Goal: Task Accomplishment & Management: Complete application form

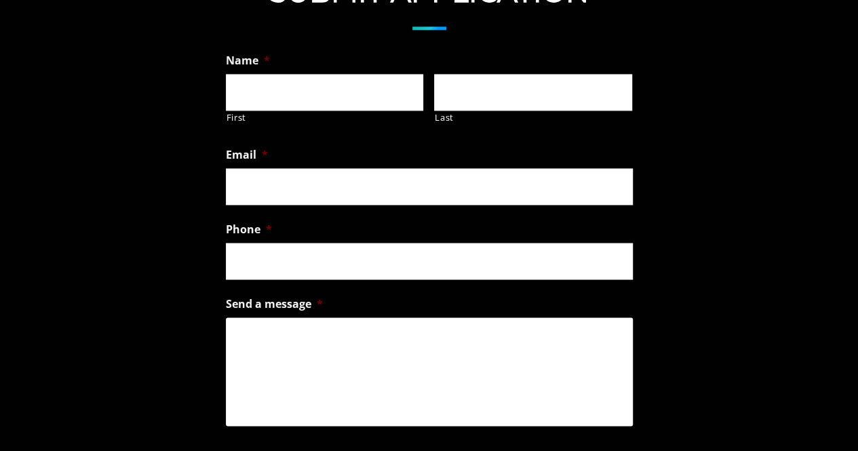
scroll to position [962, 0]
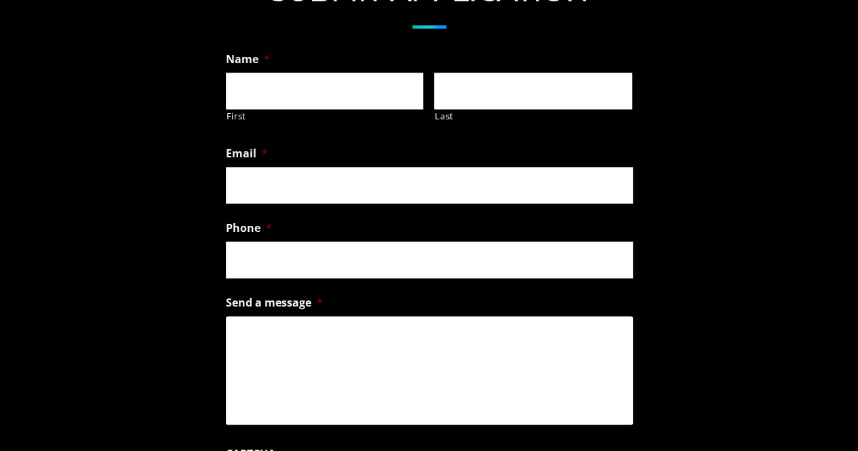
click at [248, 41] on input "First" at bounding box center [325, 91] width 198 height 37
type input "[PERSON_NAME]"
type input "[EMAIL_ADDRESS][DOMAIN_NAME]"
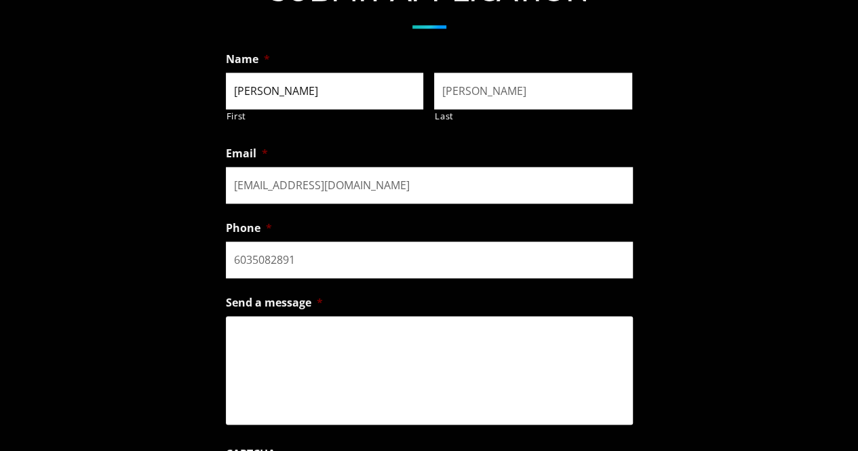
type input "[PHONE_NUMBER]"
click at [342, 41] on textarea "Send a message *" at bounding box center [429, 370] width 407 height 109
type textarea "H"
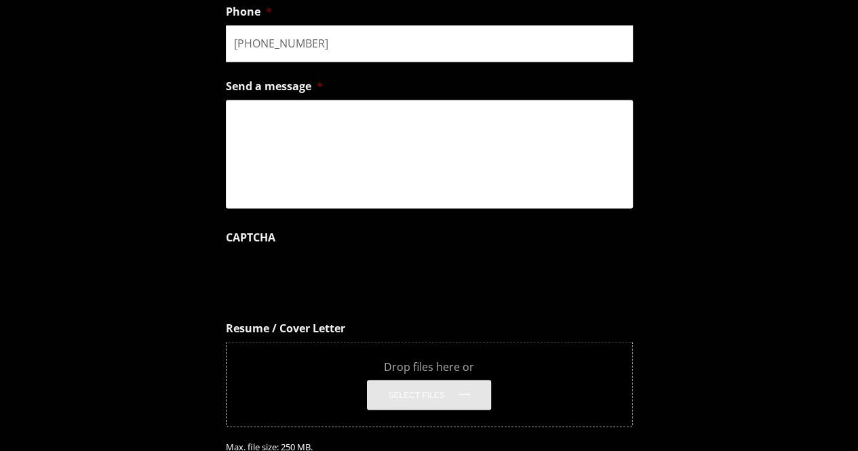
scroll to position [1178, 0]
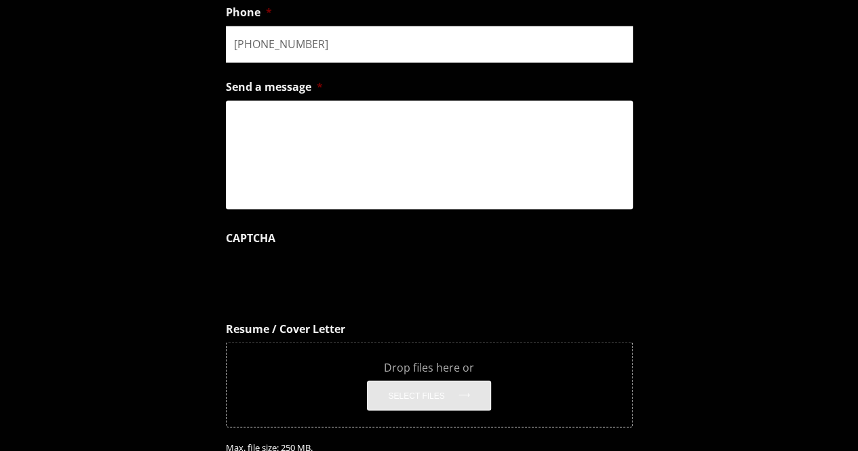
click at [289, 41] on li "Send a message *" at bounding box center [429, 143] width 407 height 140
click at [305, 41] on textarea "Send a message *" at bounding box center [429, 154] width 407 height 109
paste textarea "I hope this email finds you well. My name is Ashley Phillips, and I am reaching…"
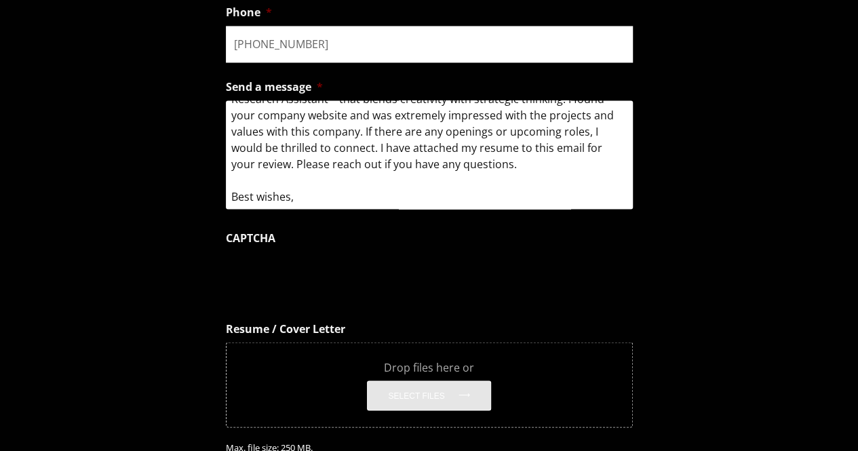
scroll to position [0, 0]
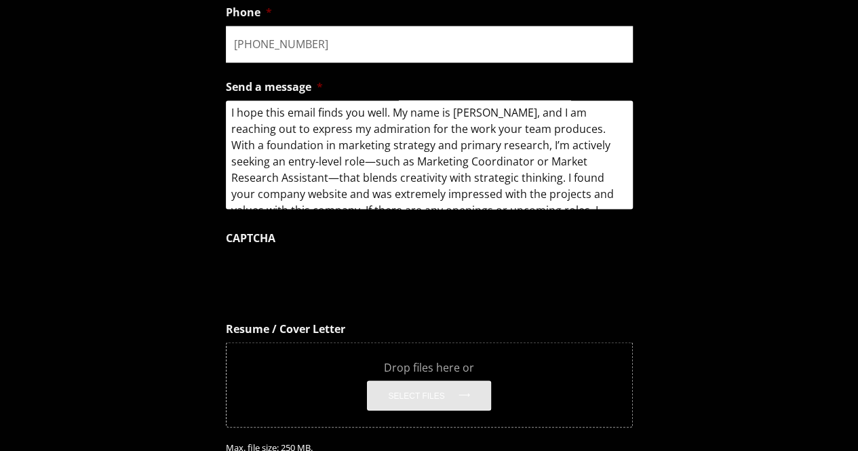
click at [236, 41] on textarea "I hope this email finds you well. My name is Ashley Phillips, and I am reaching…" at bounding box center [429, 154] width 407 height 109
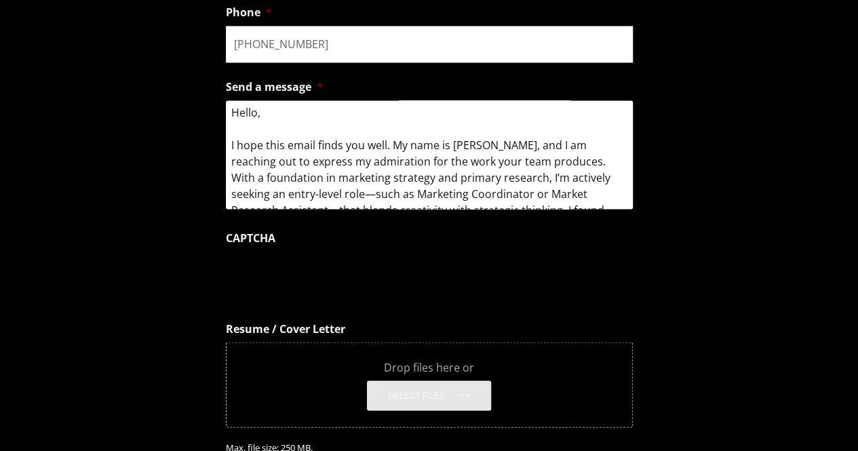
drag, startPoint x: 288, startPoint y: 206, endPoint x: 313, endPoint y: 206, distance: 25.1
click at [313, 41] on textarea "Hello, I hope this email finds you well. My name is Ashley Phillips, and I am r…" at bounding box center [429, 154] width 407 height 109
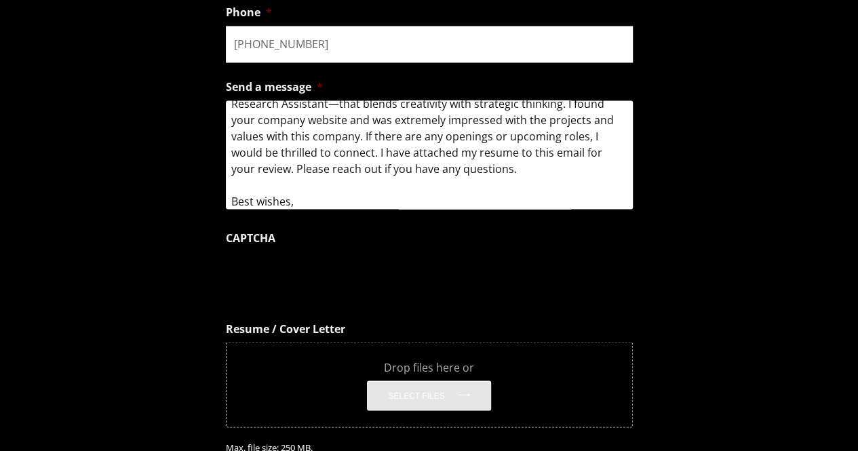
scroll to position [111, 0]
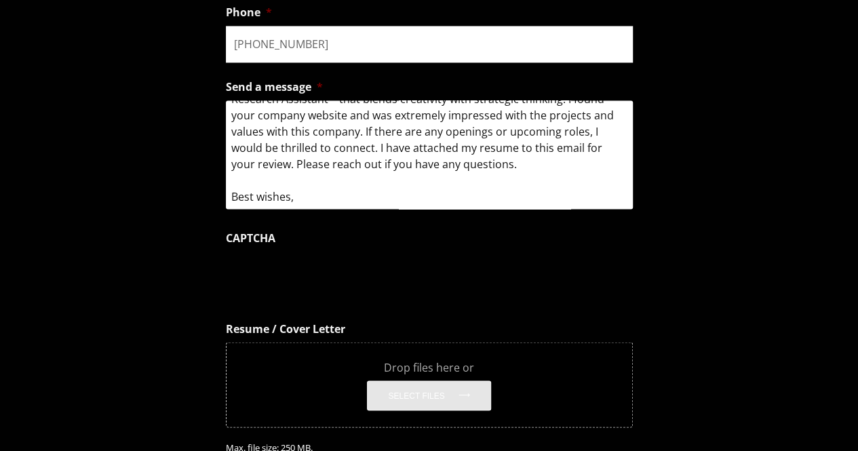
click at [518, 41] on textarea "Hello, I hope this message finds you well. My name is Ashley Phillips, and I am…" at bounding box center [429, 154] width 407 height 109
drag, startPoint x: 293, startPoint y: 218, endPoint x: 376, endPoint y: 201, distance: 84.6
click at [376, 41] on textarea "Hello, I hope this message finds you well. My name is Ashley Phillips, and I am…" at bounding box center [429, 154] width 407 height 109
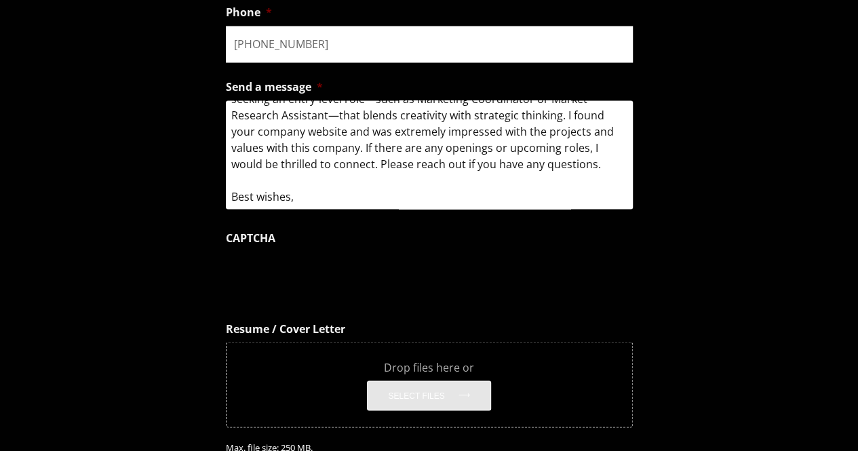
scroll to position [0, 0]
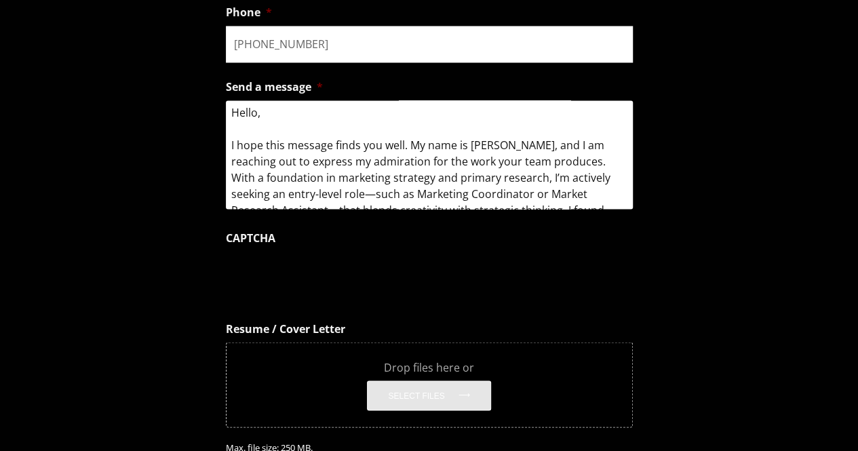
drag, startPoint x: 602, startPoint y: 226, endPoint x: 218, endPoint y: 150, distance: 392.0
click at [218, 41] on form "Name * Ashley First Phillips Last Email * ashley.phillips1415@outlook.com Phone…" at bounding box center [429, 172] width 858 height 684
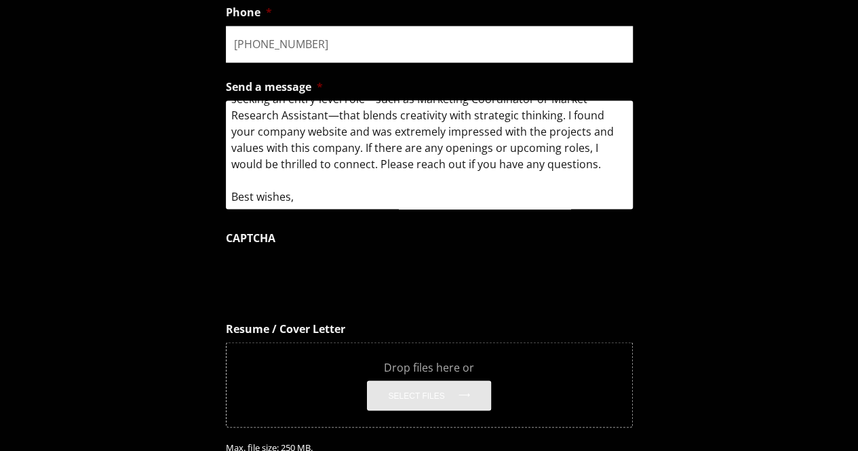
click at [290, 41] on textarea "Hello, I hope this message finds you well. My name is Ashley Phillips, and I am…" at bounding box center [429, 154] width 407 height 109
click at [296, 41] on textarea "Hello, I hope this message finds you well. My name is Ashley Phillips, and I am…" at bounding box center [429, 154] width 407 height 109
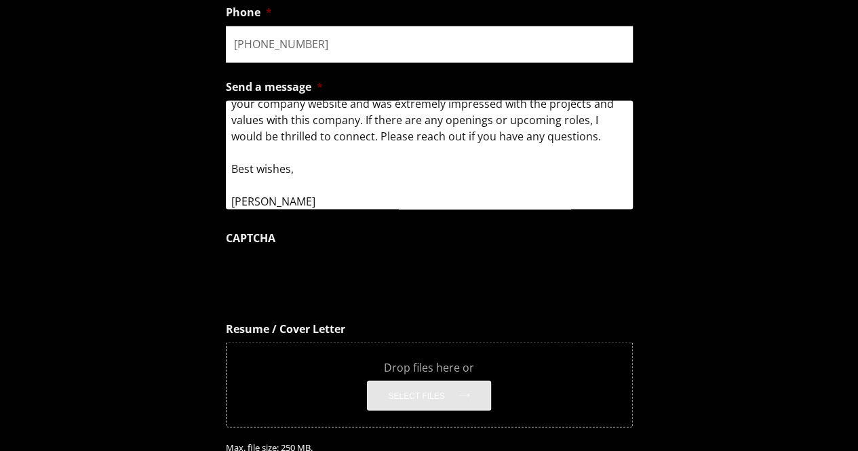
scroll to position [0, 0]
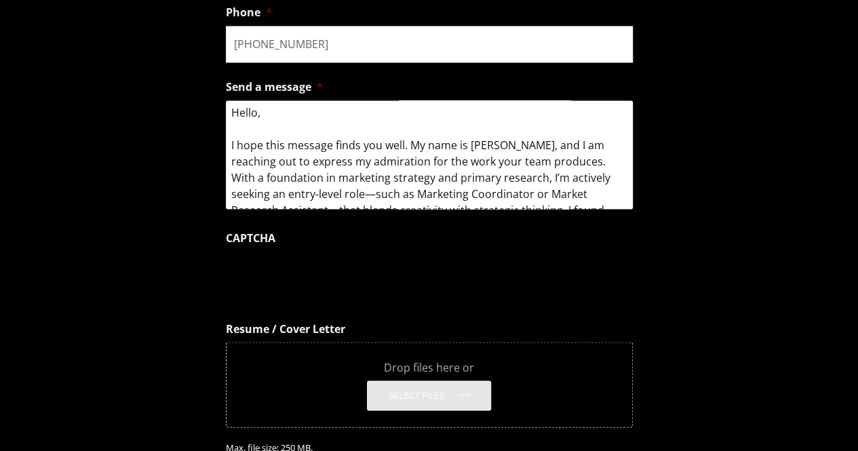
drag, startPoint x: 308, startPoint y: 256, endPoint x: 176, endPoint y: 60, distance: 236.5
click at [176, 41] on form "Name * Ashley First Phillips Last Email * ashley.phillips1415@outlook.com Phone…" at bounding box center [429, 172] width 858 height 684
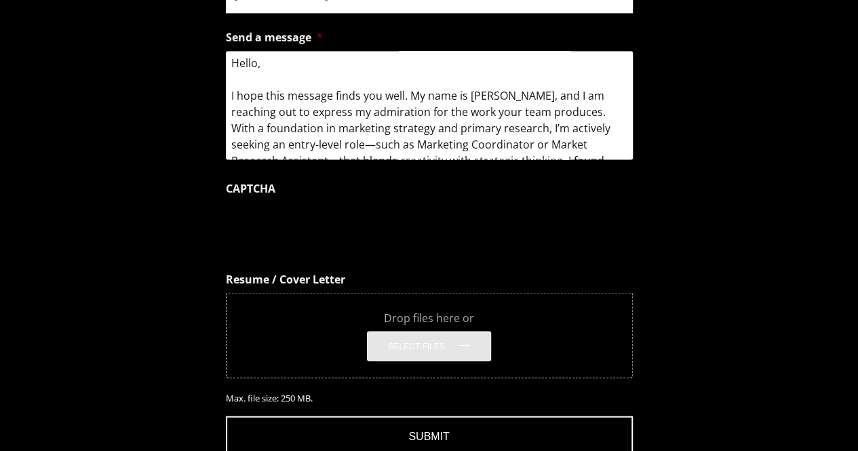
scroll to position [1233, 0]
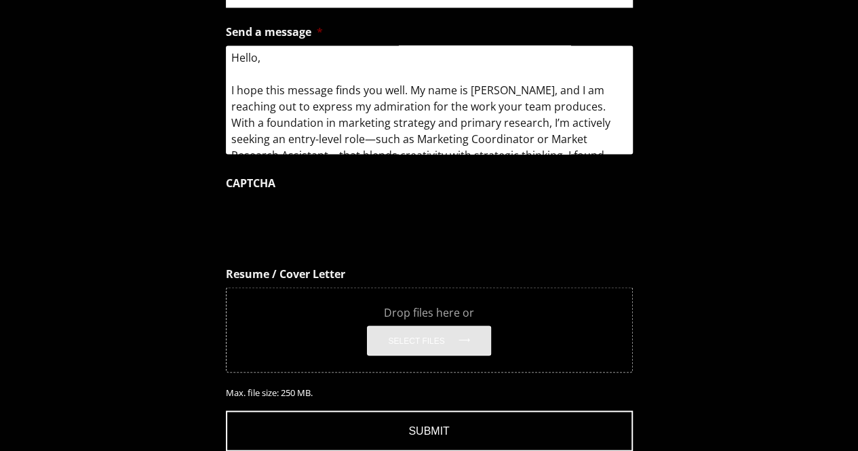
type textarea "Hello, I hope this message finds you well. My name is [PERSON_NAME], and I am r…"
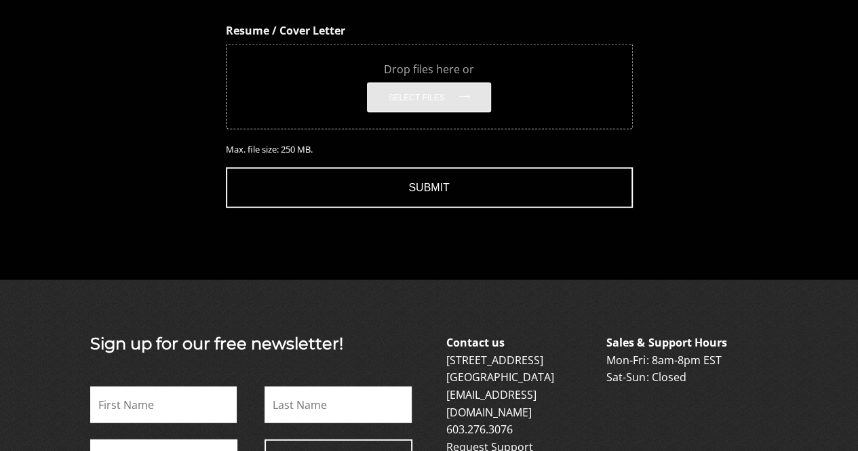
scroll to position [1514, 0]
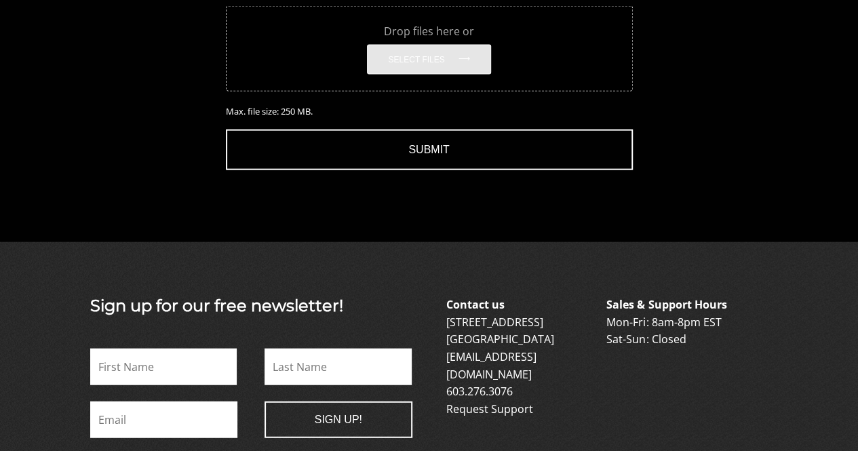
click at [432, 41] on div "Drop files here or Select files" at bounding box center [429, 48] width 407 height 85
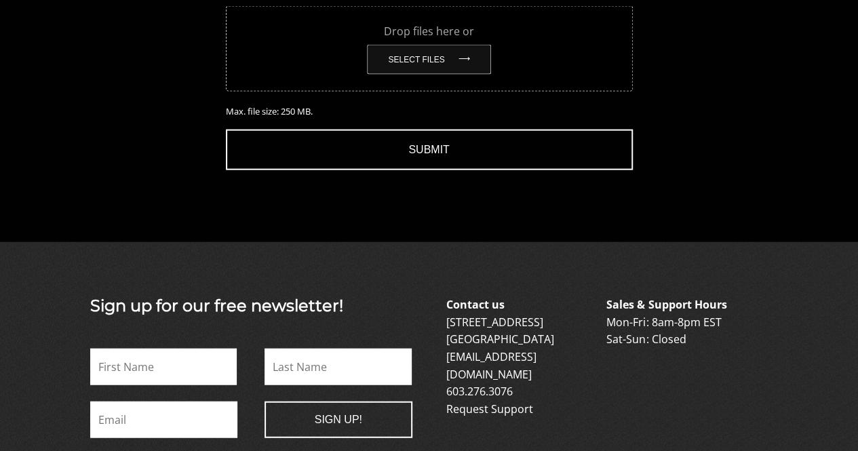
click at [423, 41] on button "Select files" at bounding box center [428, 60] width 123 height 30
type input "C:\fakepath\Updated Resume062625.docx"
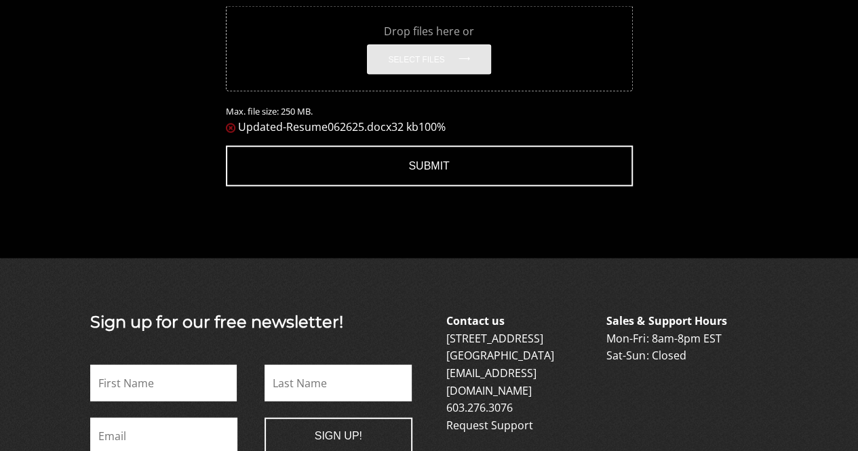
click at [411, 41] on div "Drop files here or Select files Max. file size: 250 MB." at bounding box center [429, 62] width 407 height 113
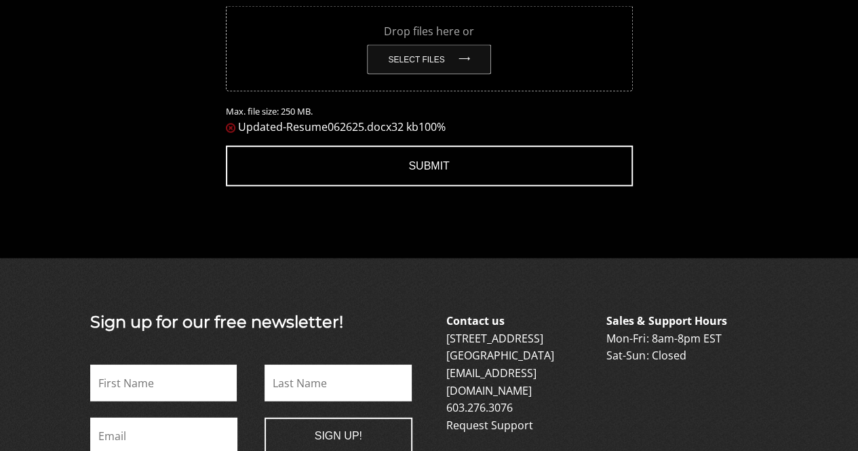
click at [410, 41] on button "Select files" at bounding box center [428, 60] width 123 height 30
type input "C:\fakepath\2020-04-18_15-10-56_371 (2).jpeg"
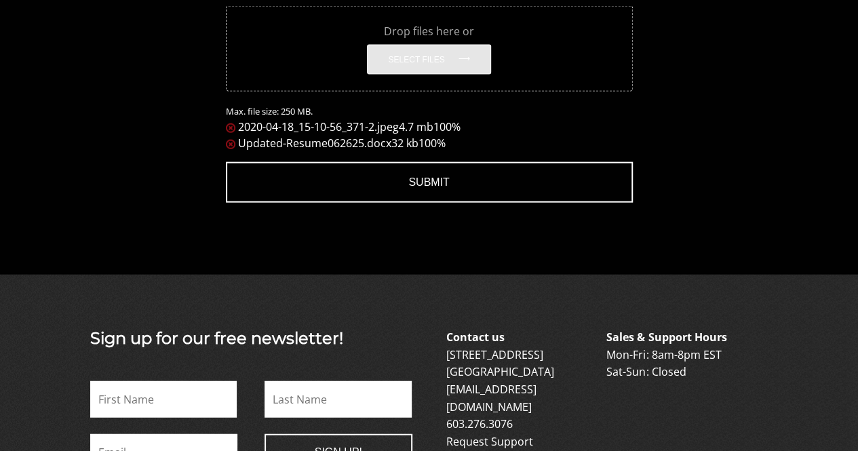
click at [448, 41] on span "100%" at bounding box center [446, 126] width 27 height 15
click at [461, 41] on span "100%" at bounding box center [446, 126] width 27 height 15
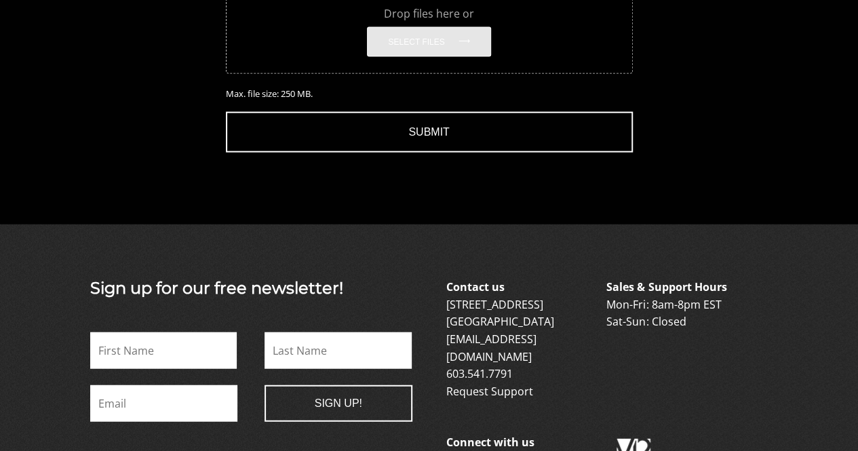
scroll to position [1534, 0]
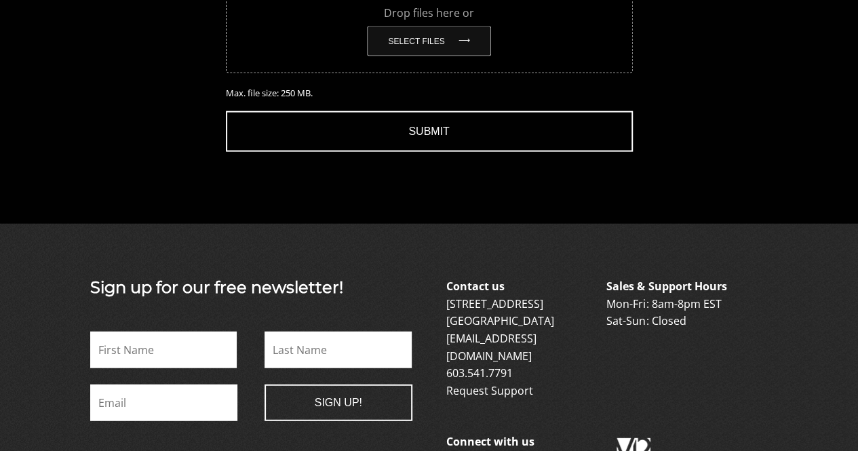
click at [427, 56] on button "Select files" at bounding box center [428, 41] width 123 height 30
type input "C:\fakepath\Updated Resume3424.docx"
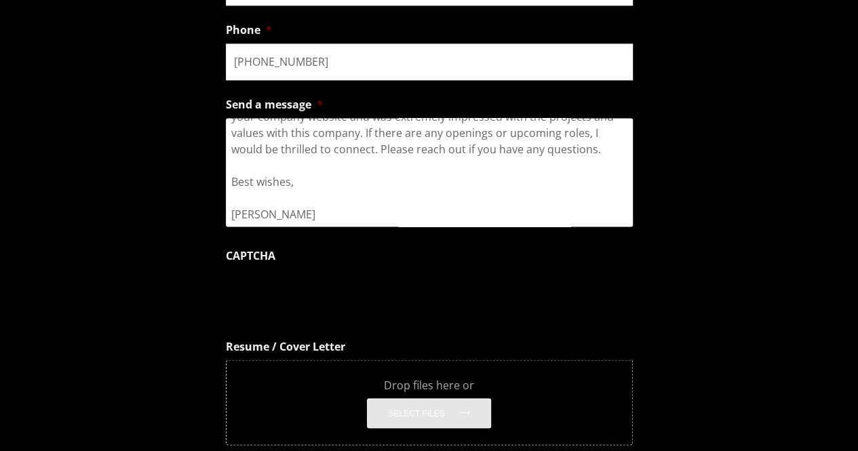
scroll to position [1462, 0]
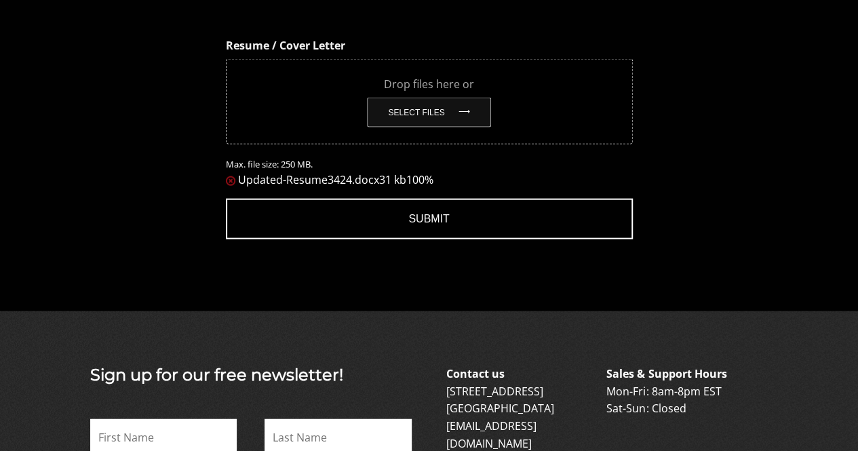
click at [435, 128] on button "Select files" at bounding box center [428, 113] width 123 height 30
click at [424, 128] on button "Select files" at bounding box center [428, 113] width 123 height 30
type input "C:\fakepath\V12 Cover letter.docx"
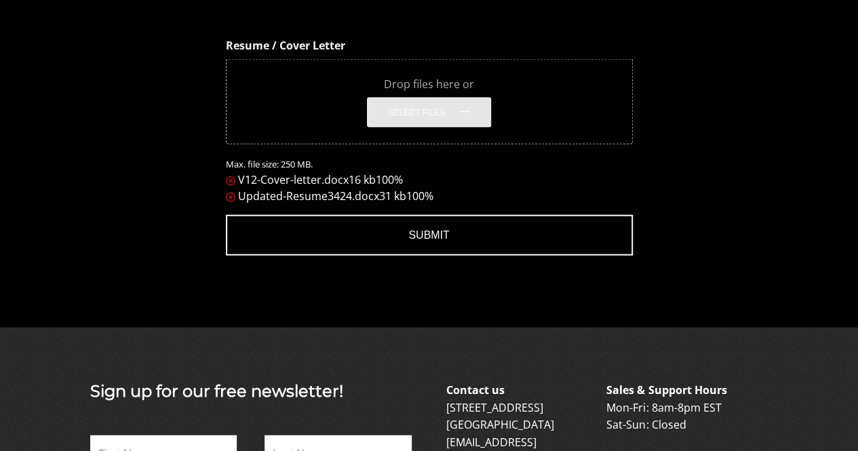
click at [368, 256] on input "Submit" at bounding box center [429, 235] width 407 height 41
click at [589, 256] on input "Submit" at bounding box center [429, 235] width 407 height 41
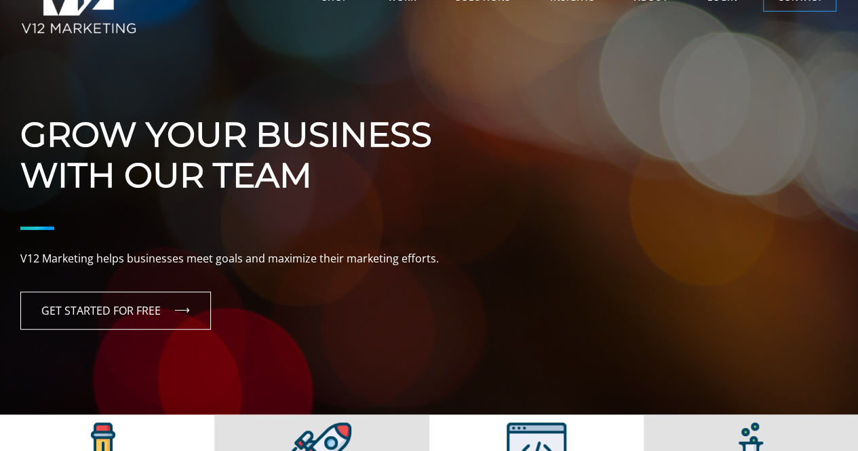
scroll to position [94, 0]
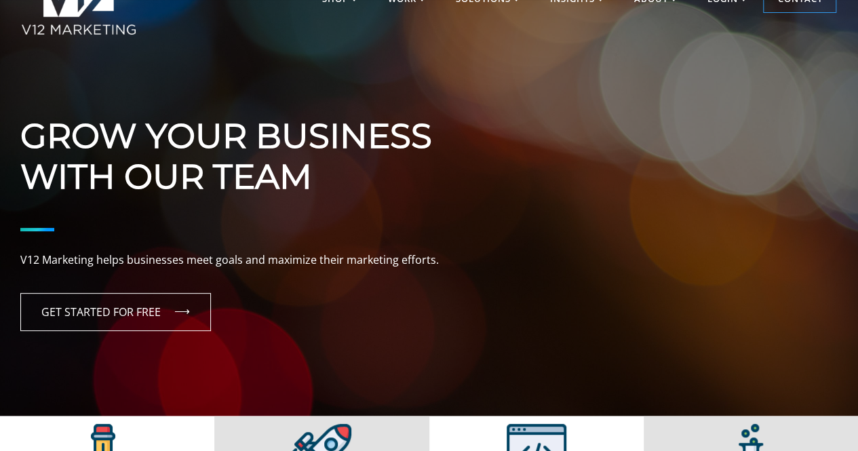
click at [689, 250] on div "Grow Your Business With Our Team V12 Marketing helps businesses meet goals and …" at bounding box center [429, 245] width 858 height 340
